Goal: Information Seeking & Learning: Learn about a topic

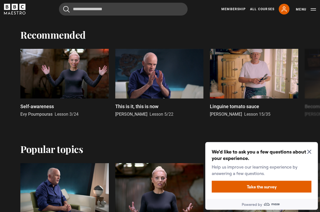
scroll to position [491, 0]
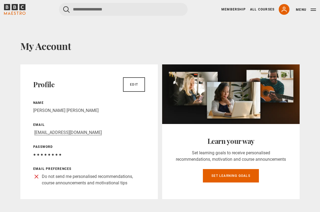
click at [265, 7] on link "All Courses" at bounding box center [262, 9] width 24 height 5
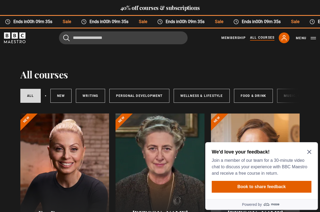
click at [309, 38] on button "Menu" at bounding box center [306, 37] width 20 height 5
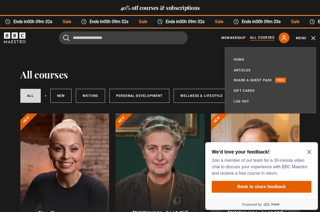
click at [311, 153] on icon "Close Maze Prompt" at bounding box center [309, 152] width 4 height 4
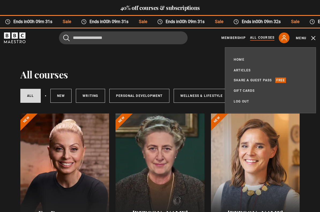
click at [240, 37] on link "Membership" at bounding box center [233, 37] width 24 height 5
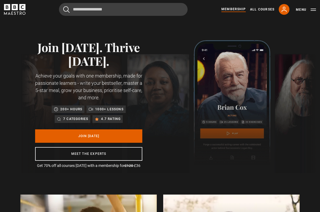
click at [281, 12] on icon at bounding box center [284, 9] width 6 height 6
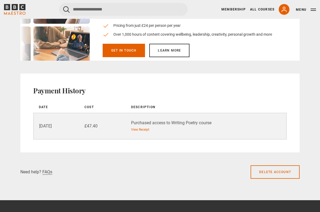
scroll to position [389, 0]
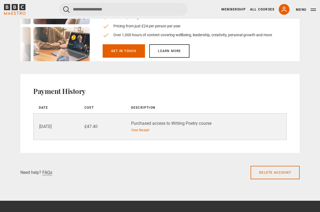
click at [199, 123] on div "Purchased access to Writing Poetry course" at bounding box center [208, 123] width 155 height 6
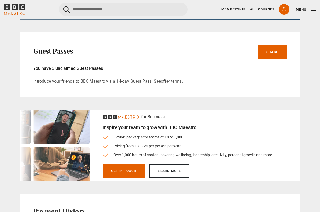
scroll to position [261, 0]
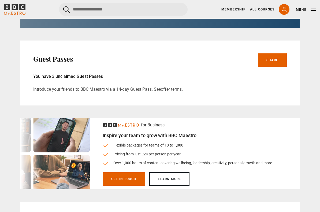
click at [312, 9] on button "Menu" at bounding box center [306, 9] width 20 height 5
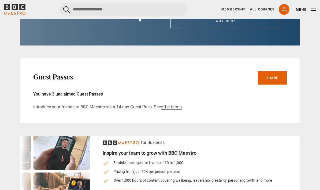
scroll to position [243, 0]
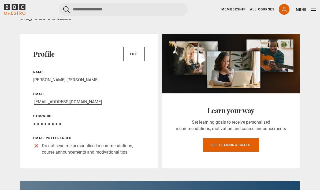
click at [313, 7] on button "Menu" at bounding box center [306, 9] width 20 height 5
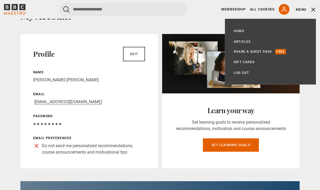
click at [270, 31] on ul "Home All Courses Membership Articles Share a guest pass Free Gift Cards My Acco…" at bounding box center [270, 52] width 73 height 48
click at [245, 30] on ul "Home All Courses Membership Articles Share a guest pass Free Gift Cards My Acco…" at bounding box center [270, 52] width 73 height 48
click at [240, 31] on link "Home" at bounding box center [239, 30] width 11 height 5
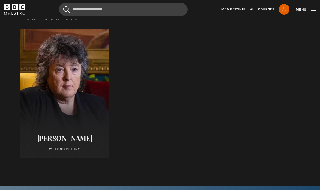
scroll to position [247, 0]
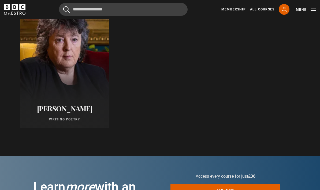
click at [96, 93] on div at bounding box center [64, 64] width 88 height 129
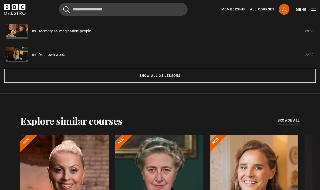
scroll to position [524, 0]
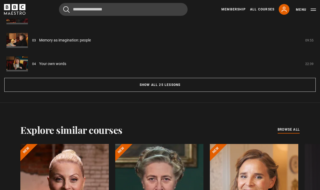
click at [232, 92] on button "Show all 25 lessons" at bounding box center [159, 85] width 311 height 14
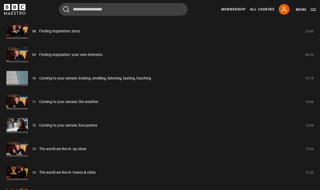
scroll to position [650, 0]
